Goal: Task Accomplishment & Management: Manage account settings

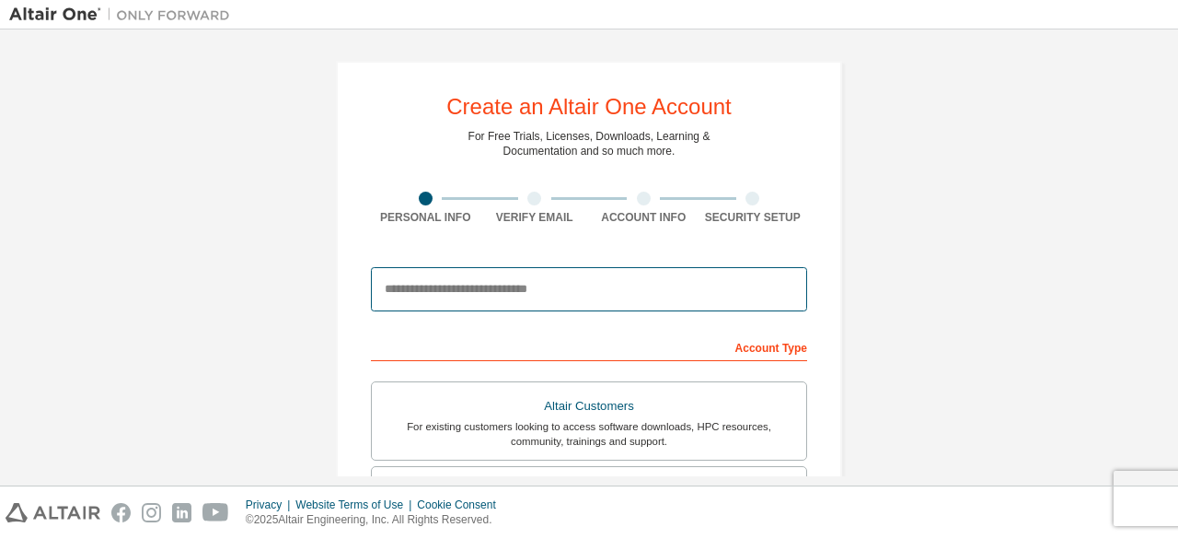
click at [458, 289] on input "email" at bounding box center [589, 289] width 436 height 44
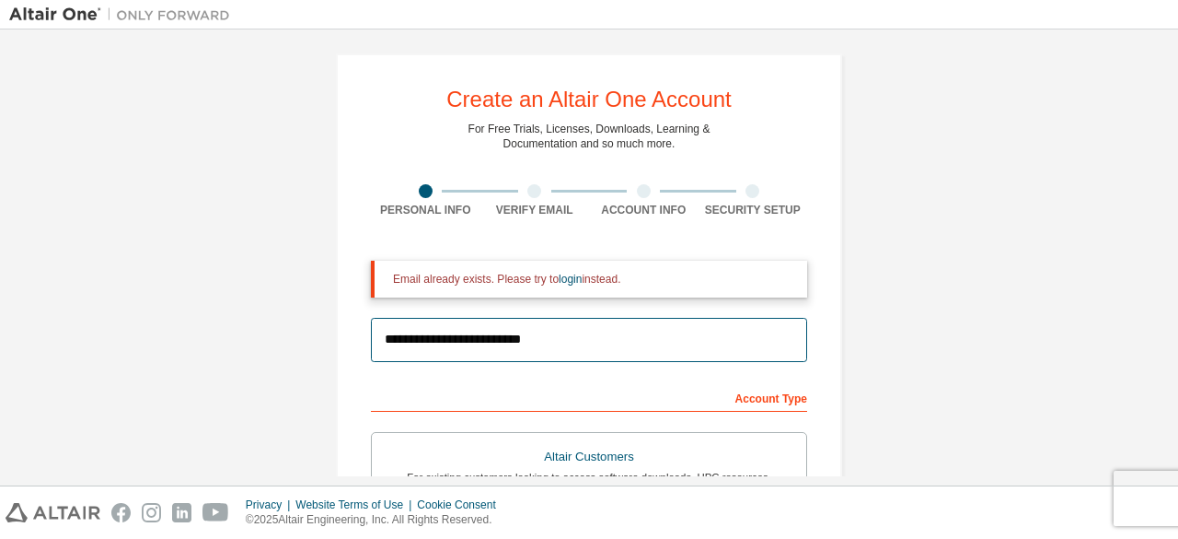
scroll to position [6, 0]
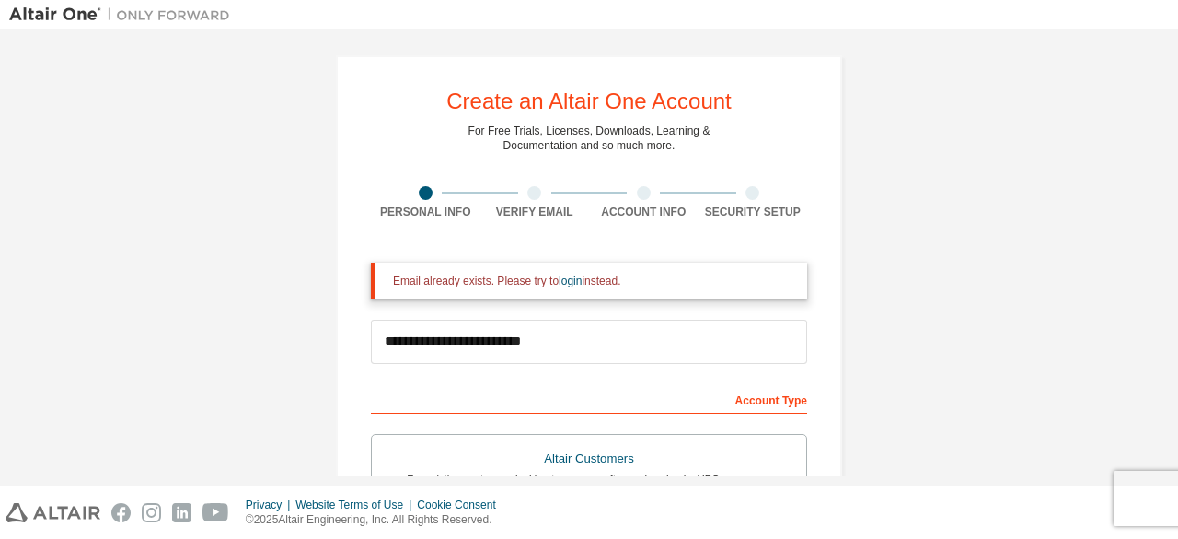
drag, startPoint x: 689, startPoint y: 293, endPoint x: 320, endPoint y: 263, distance: 369.4
copy div "Email already exists. Please try to login instead."
click at [528, 197] on div at bounding box center [534, 193] width 14 height 14
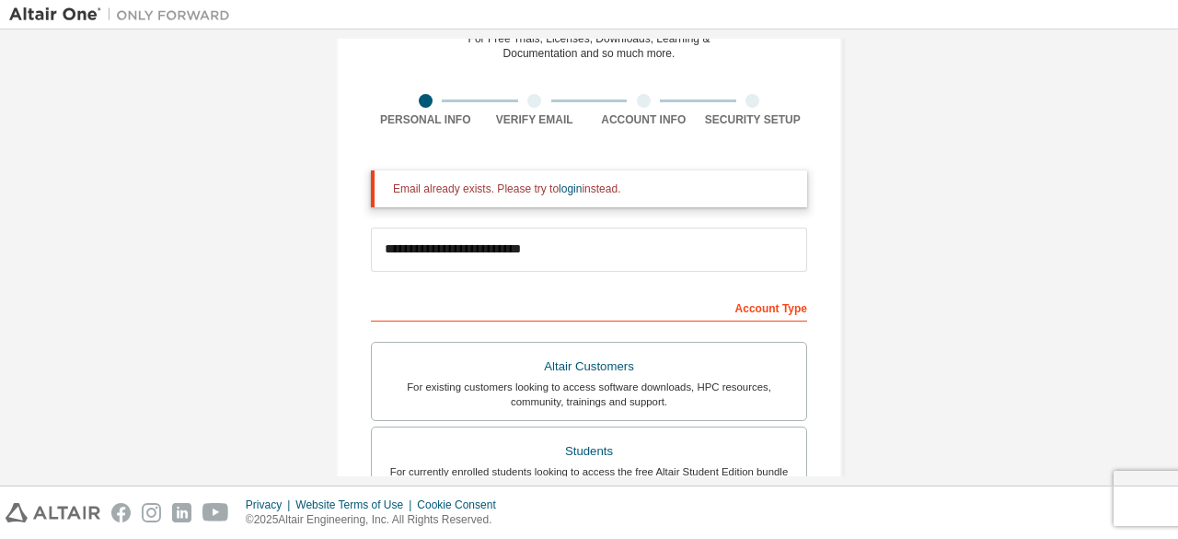
scroll to position [190, 0]
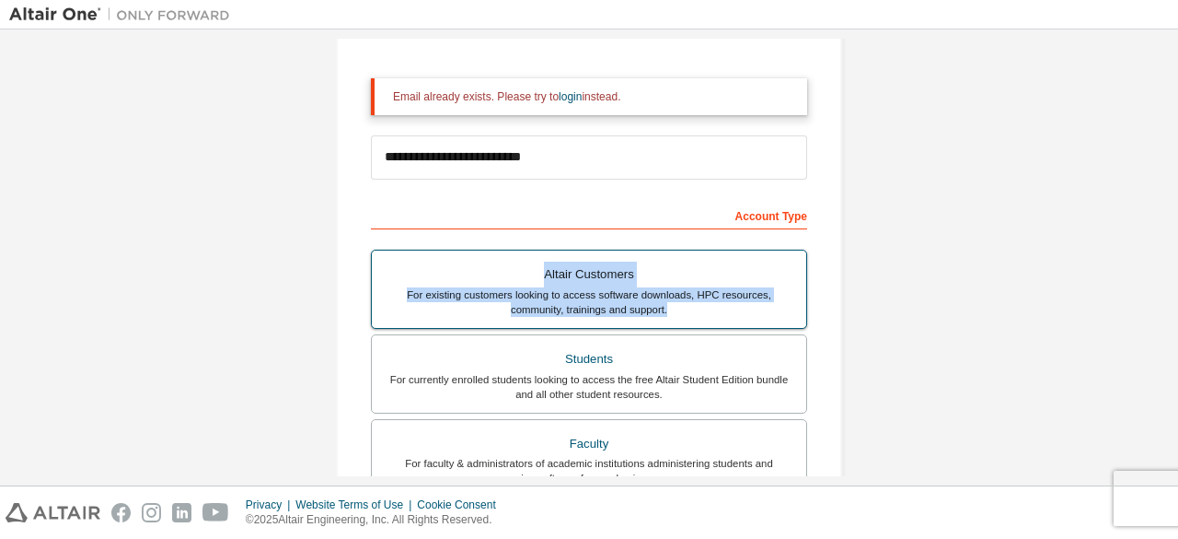
drag, startPoint x: 678, startPoint y: 312, endPoint x: 440, endPoint y: 276, distance: 241.1
click at [440, 276] on label "Altair Customers For existing customers looking to access software downloads, H…" at bounding box center [589, 288] width 436 height 79
copy label "Altair Customers For existing customers looking to access software downloads, H…"
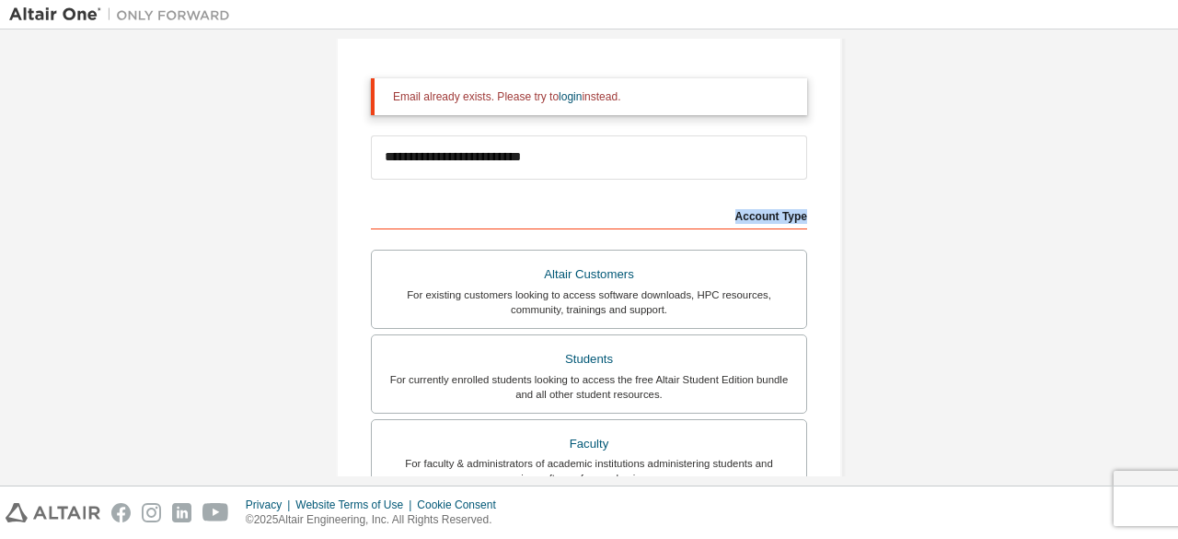
drag, startPoint x: 714, startPoint y: 214, endPoint x: 810, endPoint y: 216, distance: 95.8
click at [810, 216] on div "**********" at bounding box center [589, 395] width 506 height 1048
copy div "Account Type"
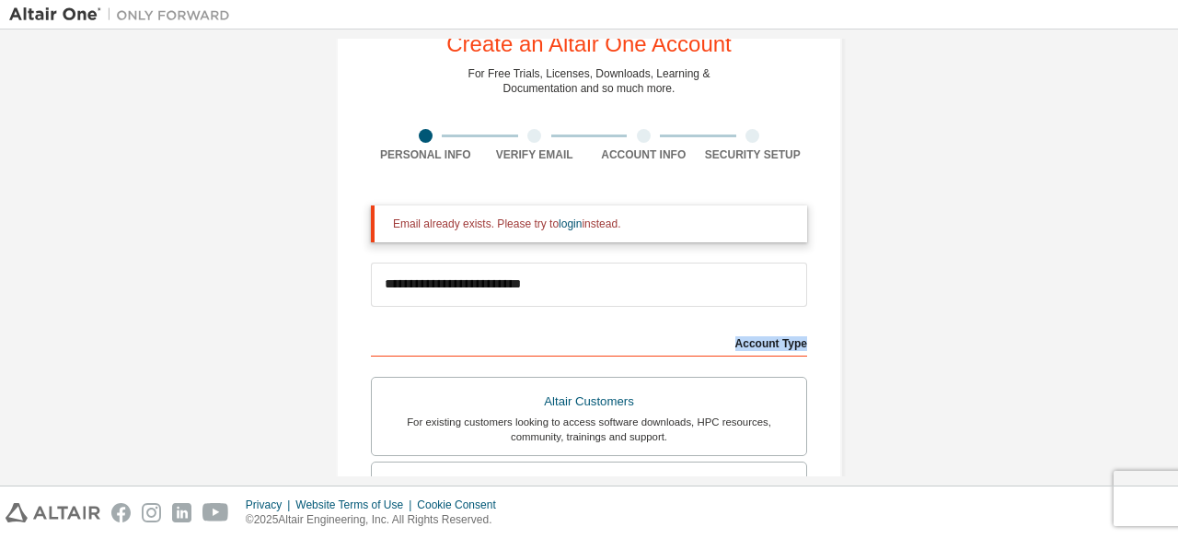
scroll to position [92, 0]
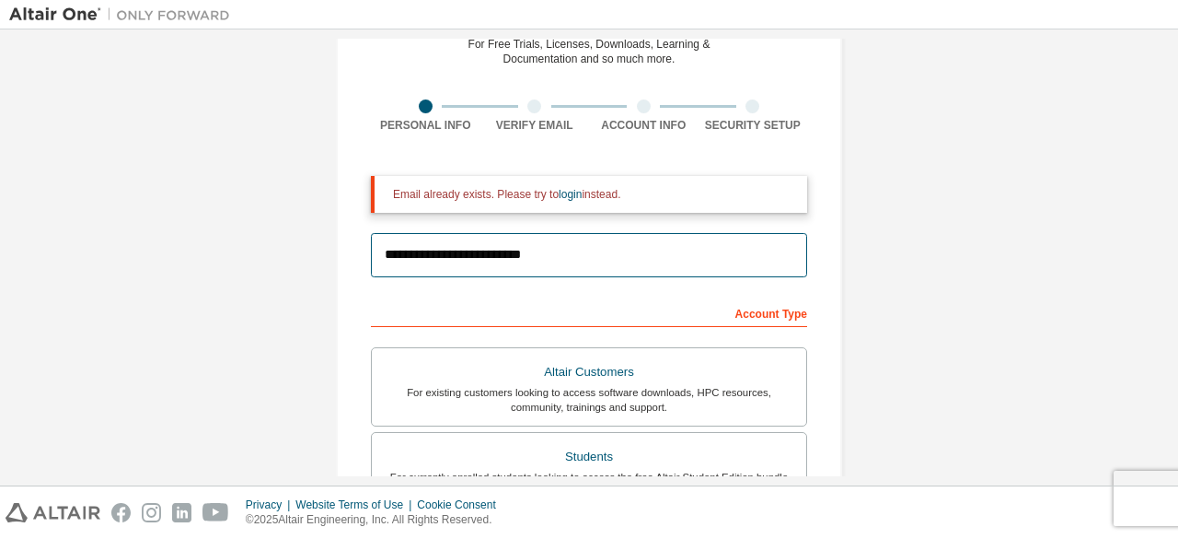
click at [635, 246] on input "**********" at bounding box center [589, 255] width 436 height 44
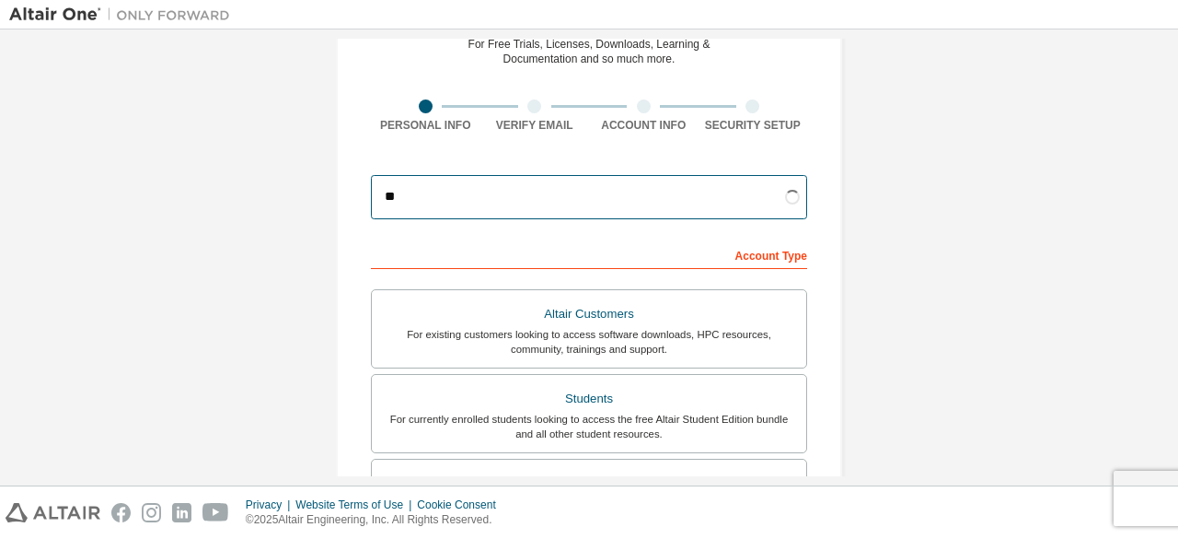
type input "*"
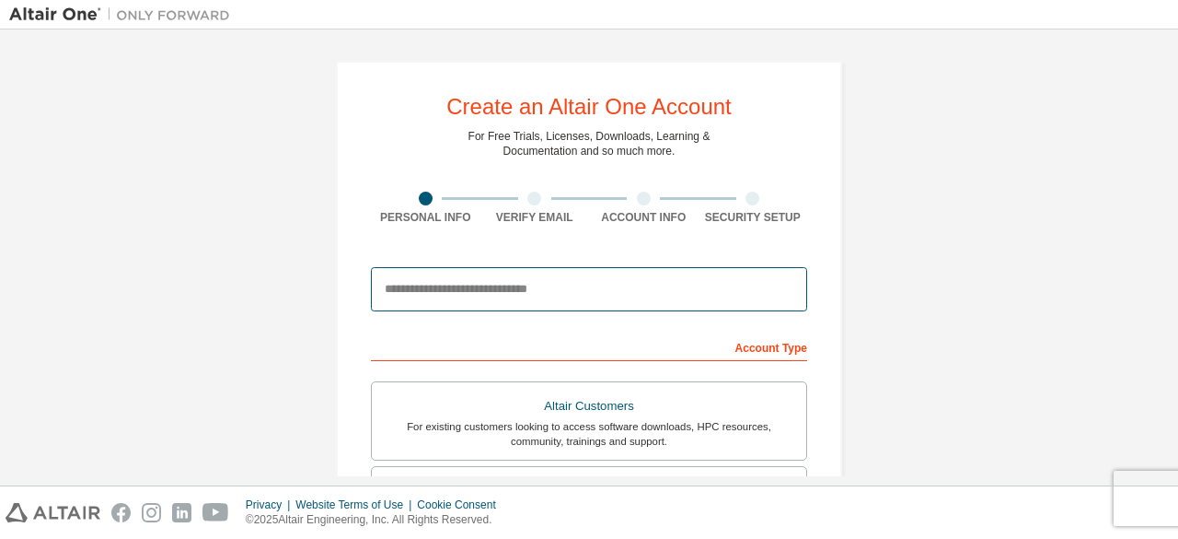
click at [538, 292] on input "email" at bounding box center [589, 289] width 436 height 44
type input "**********"
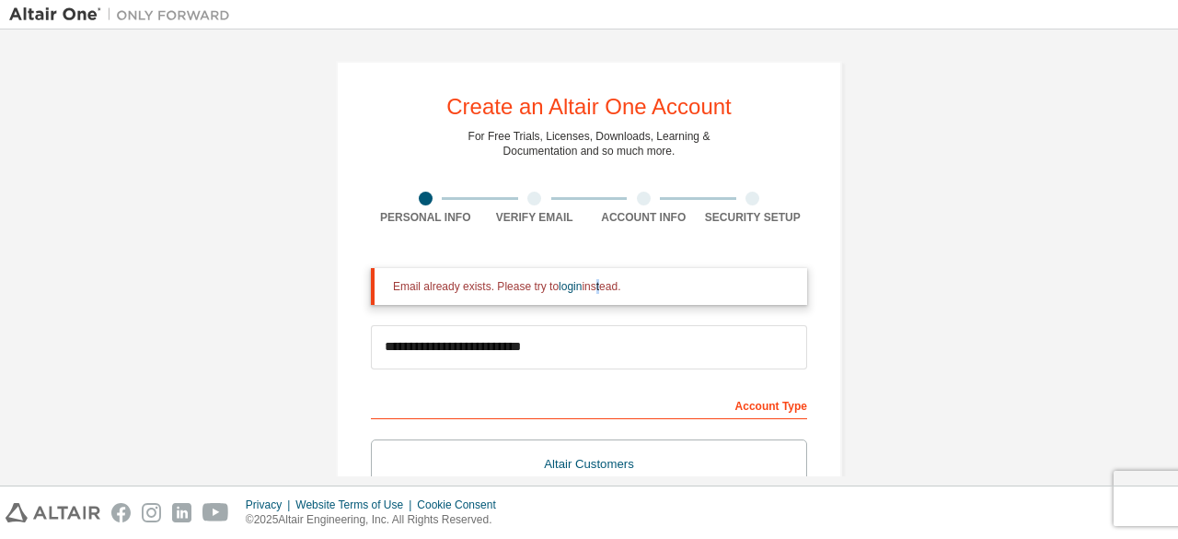
click at [593, 290] on div "Email already exists. Please try to login instead." at bounding box center [593, 286] width 400 height 15
click at [559, 284] on link "login" at bounding box center [570, 286] width 23 height 13
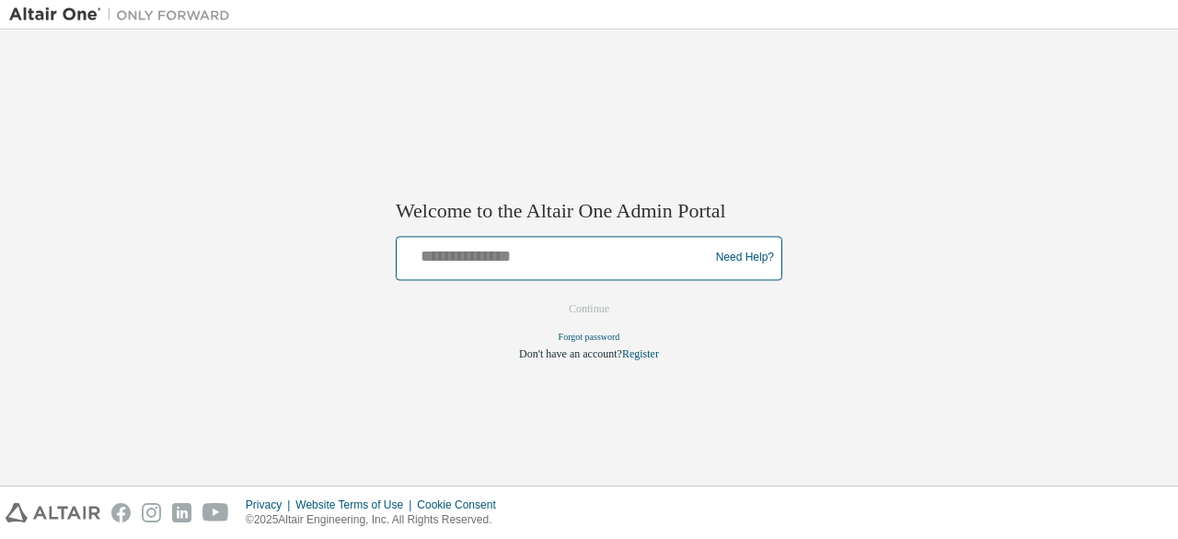
click at [537, 253] on input "text" at bounding box center [555, 253] width 303 height 27
type input "**********"
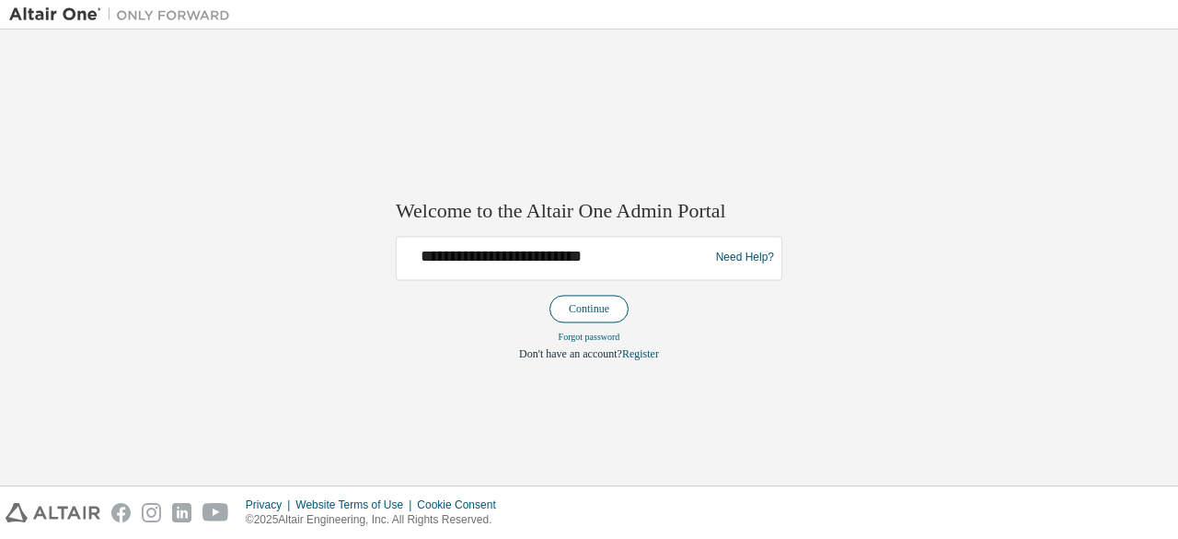
click at [604, 307] on button "Continue" at bounding box center [589, 309] width 79 height 28
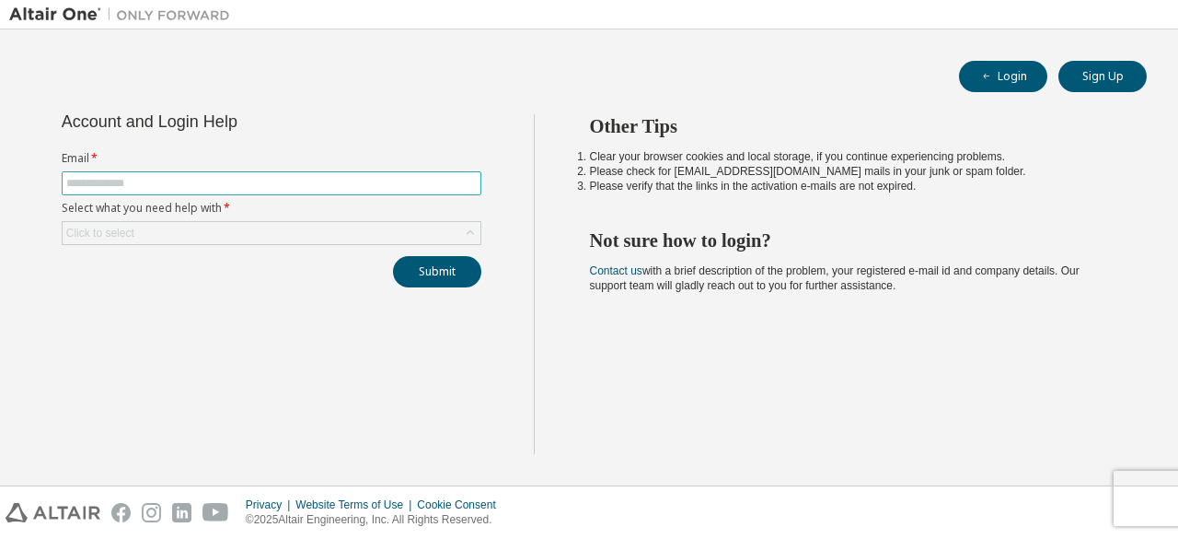
click at [168, 181] on input "text" at bounding box center [271, 183] width 411 height 15
type input "**********"
click at [473, 232] on icon at bounding box center [470, 232] width 7 height 5
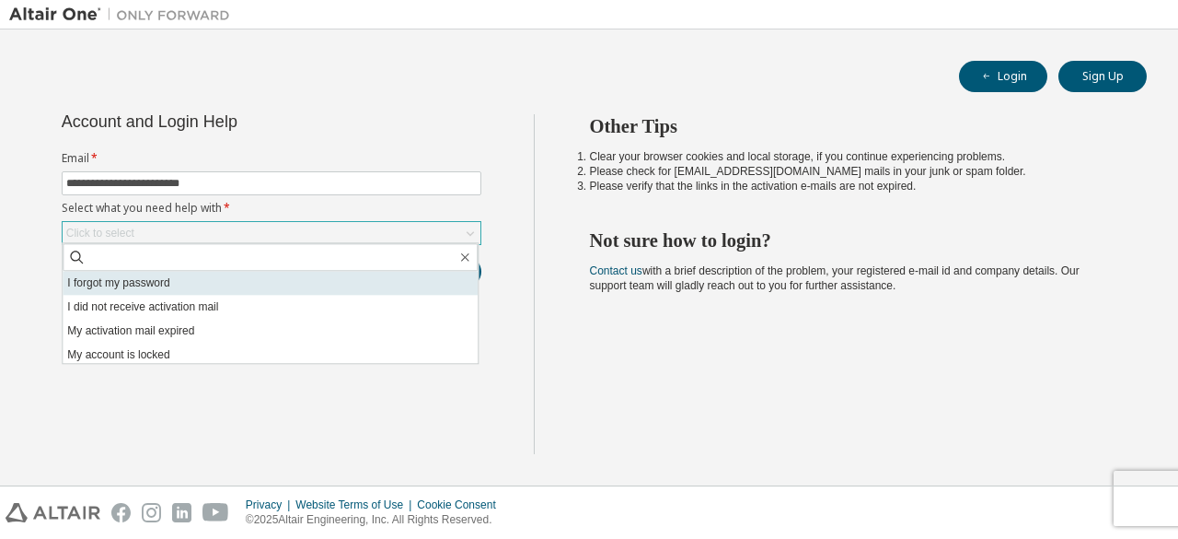
click at [253, 288] on li "I forgot my password" at bounding box center [270, 283] width 415 height 24
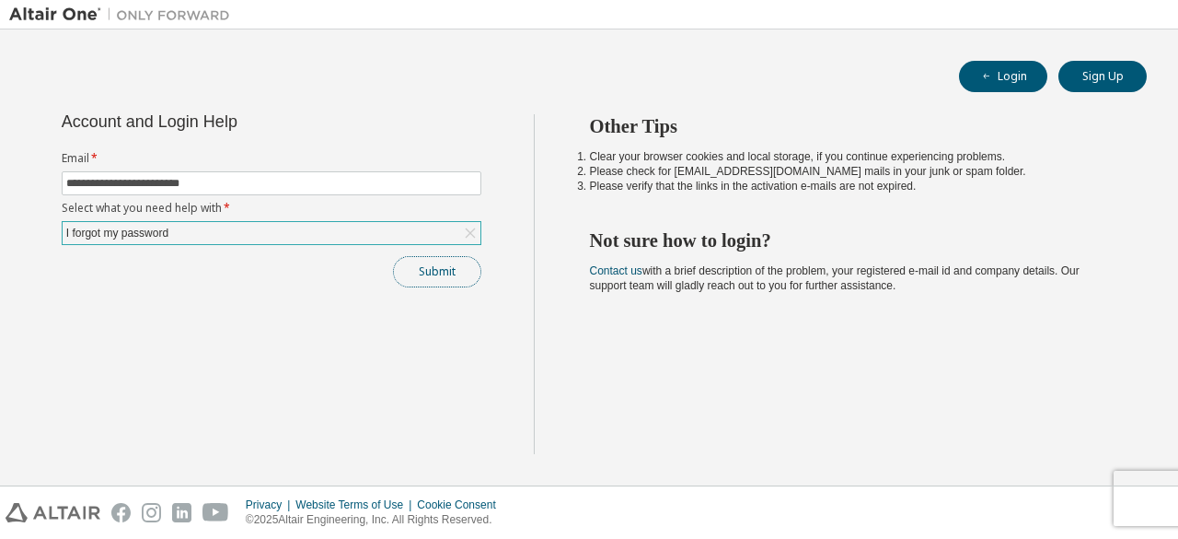
click at [435, 265] on button "Submit" at bounding box center [437, 271] width 88 height 31
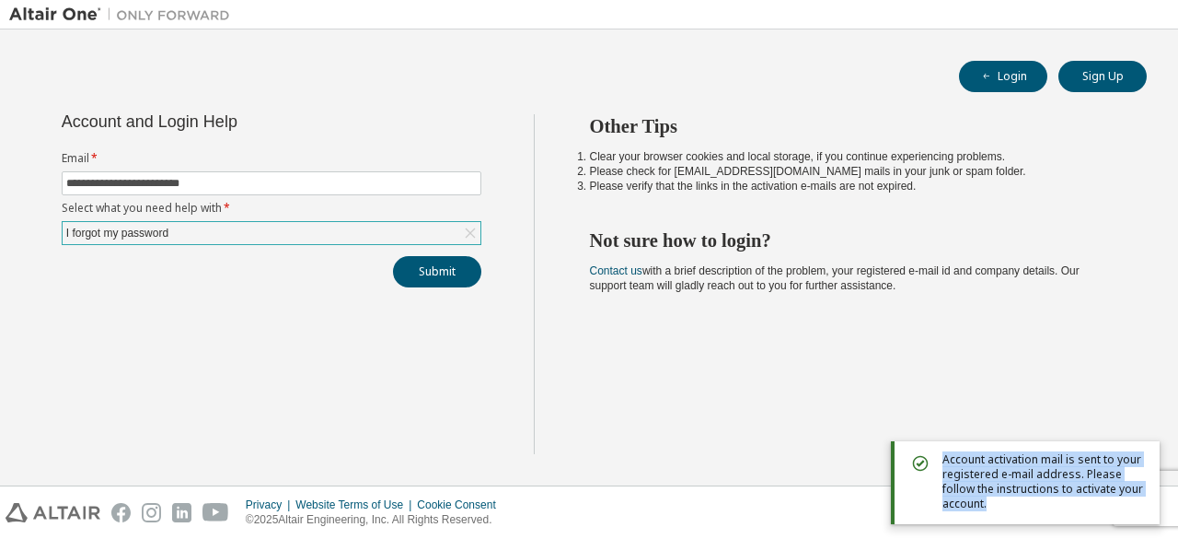
drag, startPoint x: 1069, startPoint y: 507, endPoint x: 909, endPoint y: 452, distance: 168.6
click at [909, 452] on div "Account activation mail is sent to your registered e-mail address. Please follo…" at bounding box center [1025, 482] width 269 height 83
copy span "Account activation mail is sent to your registered e-mail address. Please follo…"
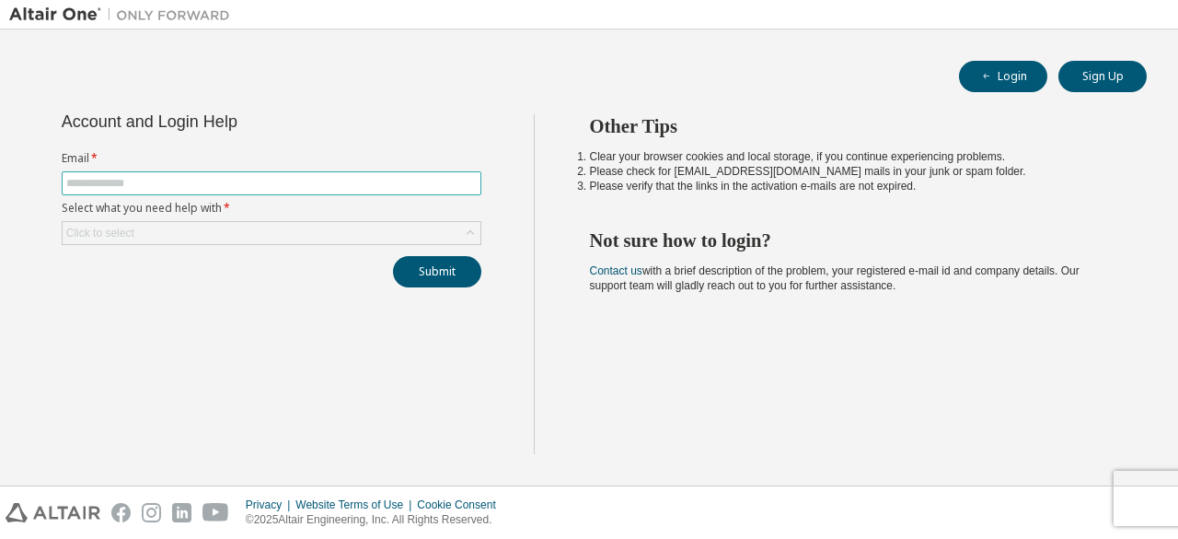
click at [159, 181] on input "text" at bounding box center [271, 183] width 411 height 15
type input "**********"
click at [468, 235] on icon at bounding box center [470, 233] width 18 height 18
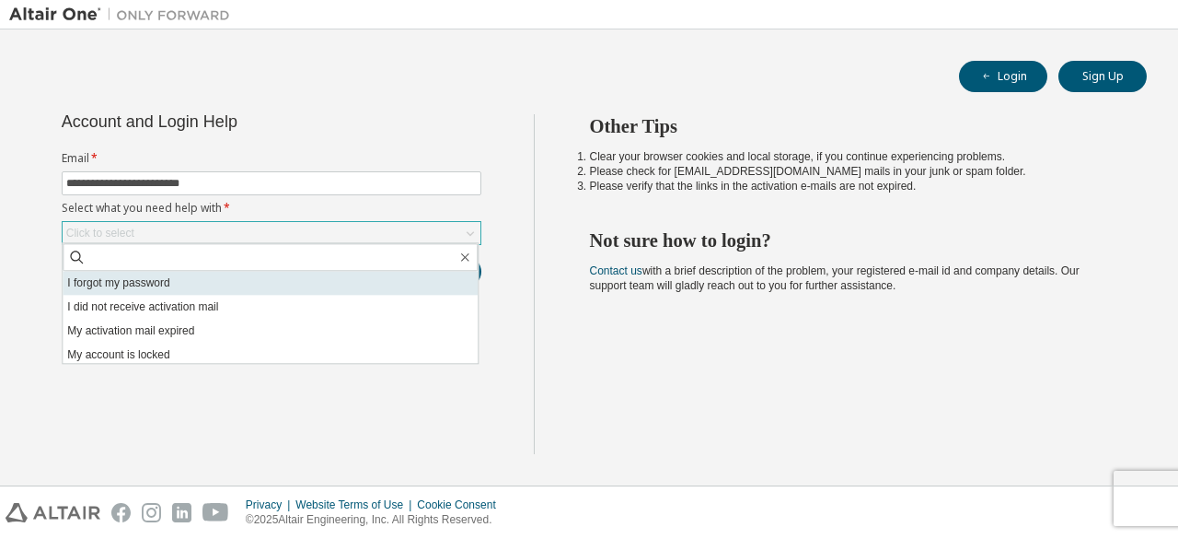
click at [229, 282] on li "I forgot my password" at bounding box center [270, 283] width 415 height 24
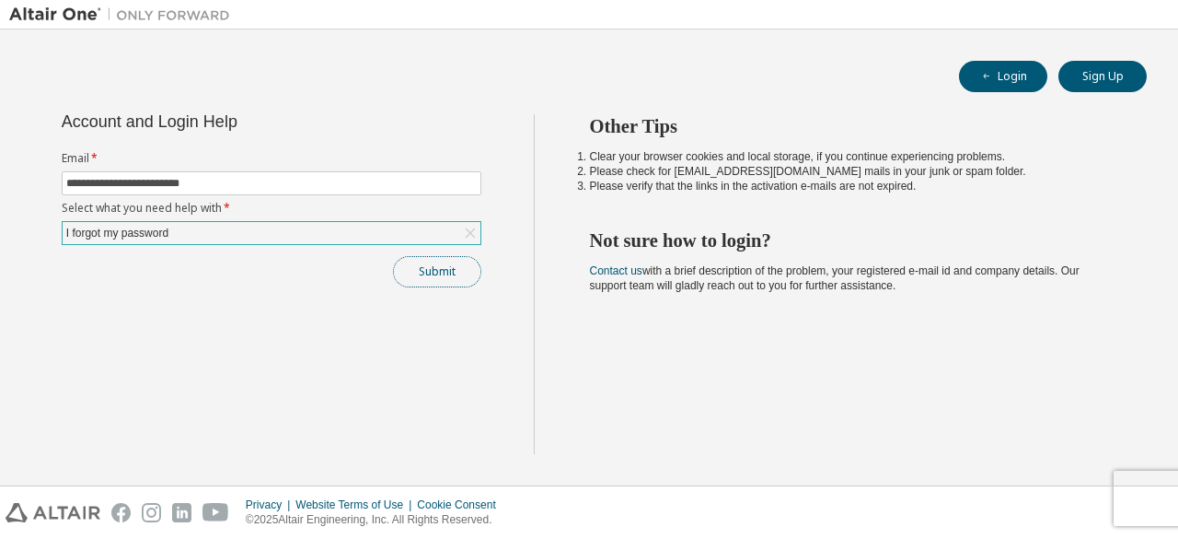
click at [434, 272] on button "Submit" at bounding box center [437, 271] width 88 height 31
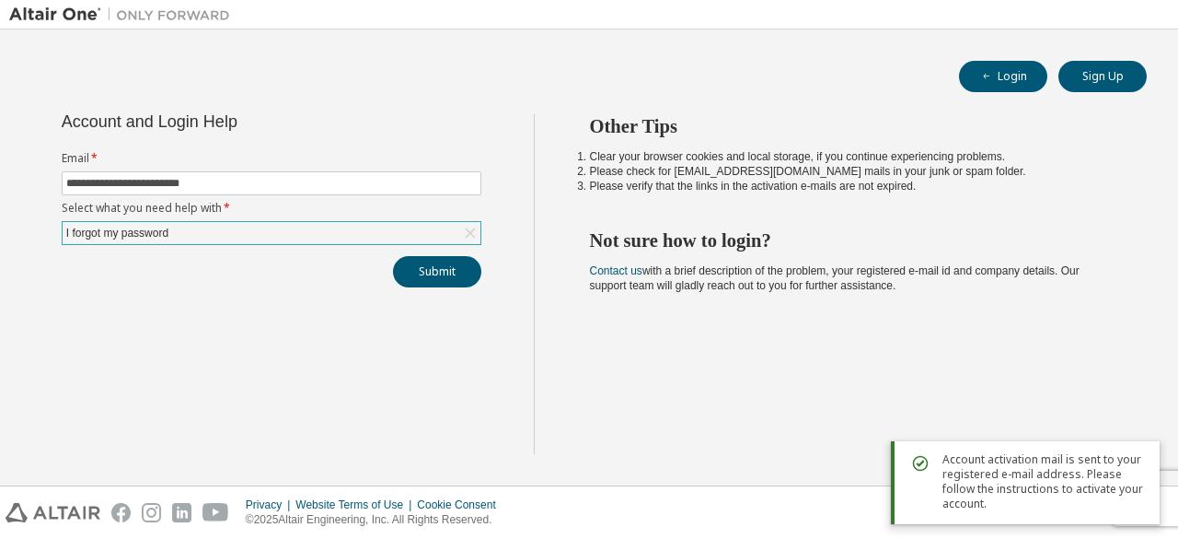
drag, startPoint x: 942, startPoint y: 463, endPoint x: 1151, endPoint y: 527, distance: 218.7
click at [1151, 527] on body "**********" at bounding box center [589, 269] width 1178 height 539
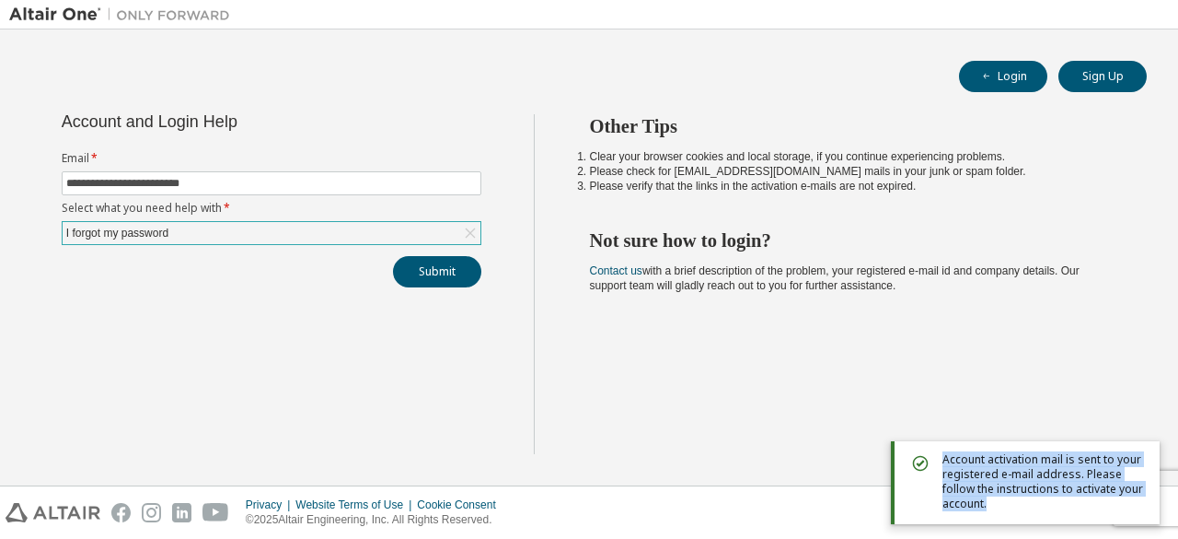
drag, startPoint x: 1059, startPoint y: 509, endPoint x: 908, endPoint y: 469, distance: 156.1
click at [908, 469] on div "Account activation mail is sent to your registered e-mail address. Please follo…" at bounding box center [1025, 482] width 269 height 83
